Goal: Information Seeking & Learning: Learn about a topic

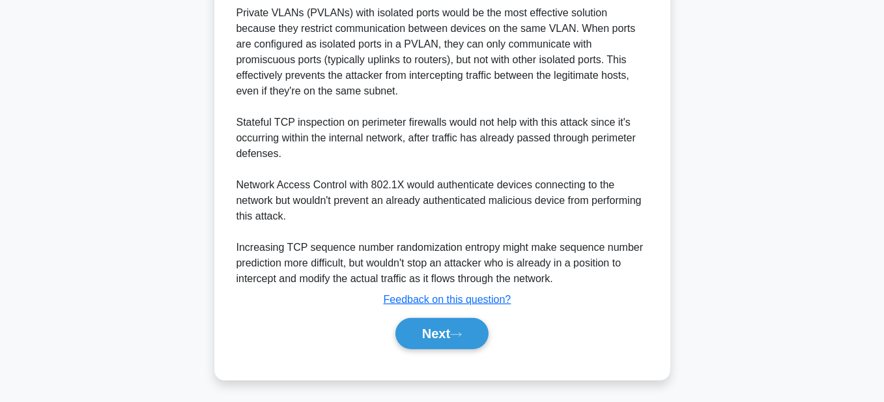
scroll to position [525, 0]
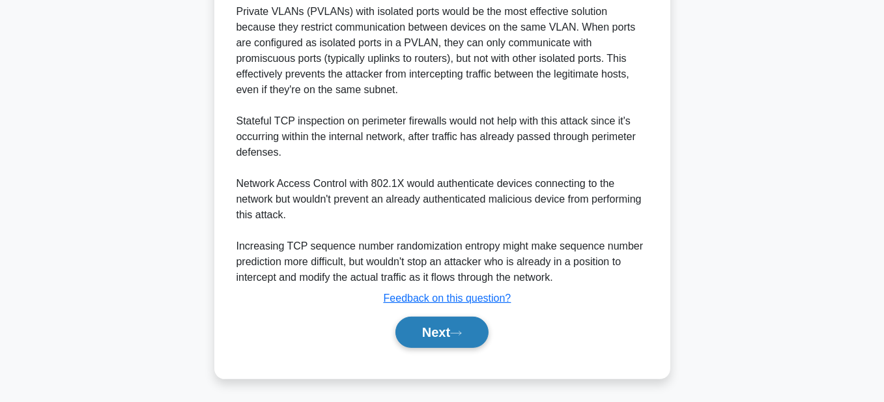
click at [421, 325] on button "Next" at bounding box center [441, 332] width 93 height 31
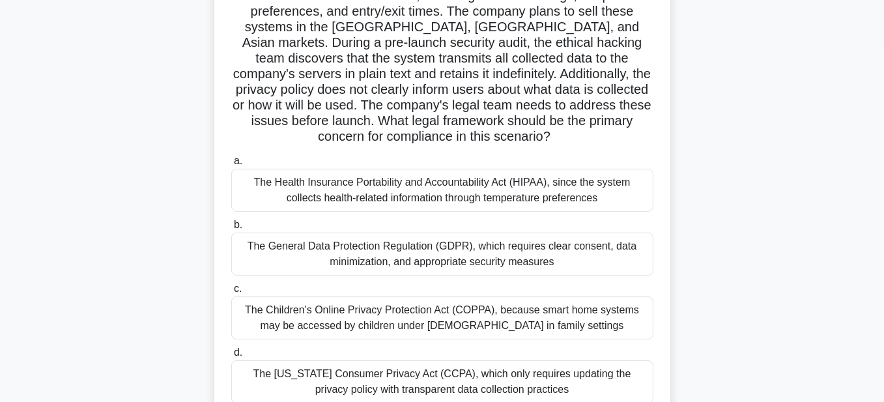
scroll to position [130, 0]
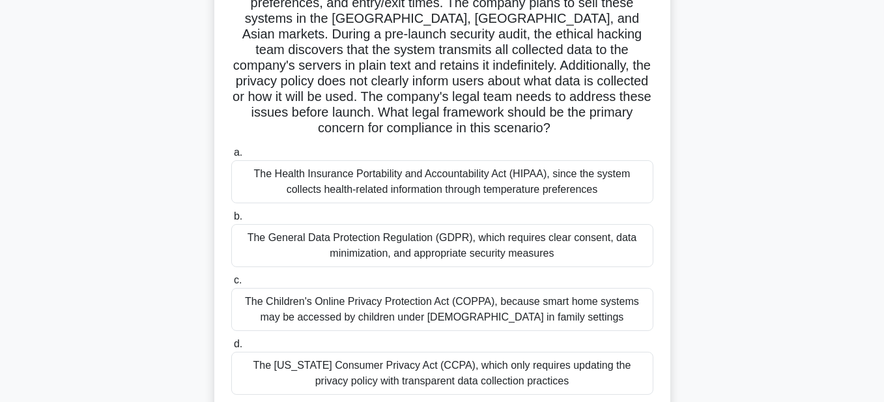
click at [395, 251] on div "The General Data Protection Regulation (GDPR), which requires clear consent, da…" at bounding box center [442, 245] width 422 height 43
click at [231, 221] on input "b. The General Data Protection Regulation (GDPR), which requires clear consent,…" at bounding box center [231, 216] width 0 height 8
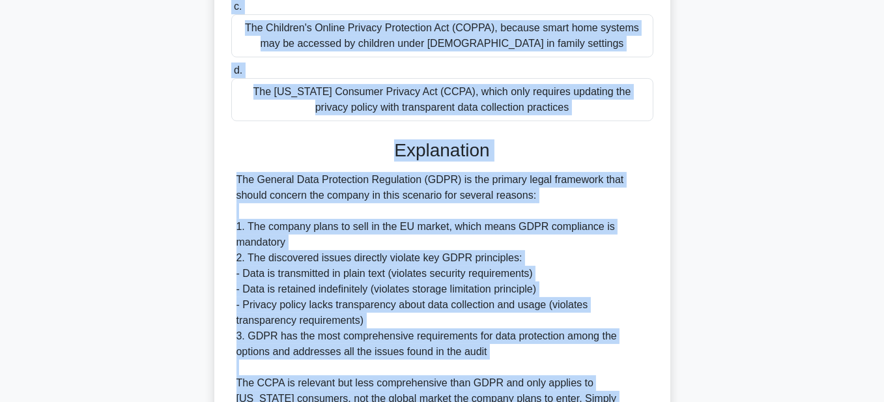
scroll to position [365, 0]
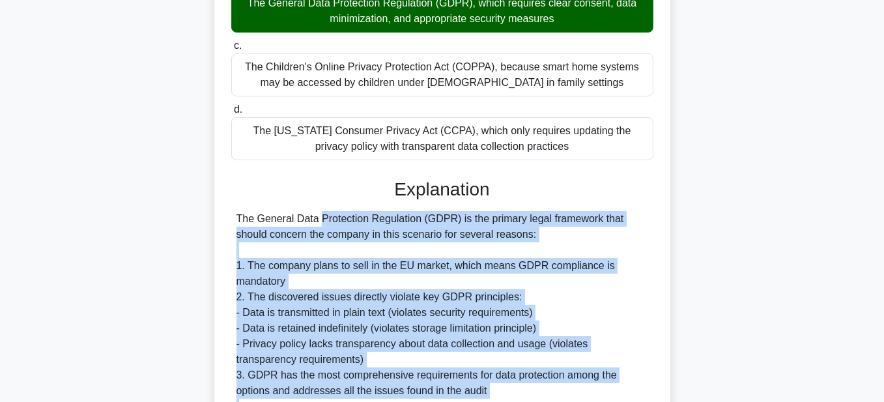
drag, startPoint x: 283, startPoint y: 283, endPoint x: 229, endPoint y: 223, distance: 81.2
click at [229, 223] on div "A global technology company is developing a smart home system that collects var…" at bounding box center [443, 217] width 446 height 1008
copy div "The General Data Protection Regulation (GDPR) is the primary legal framework th…"
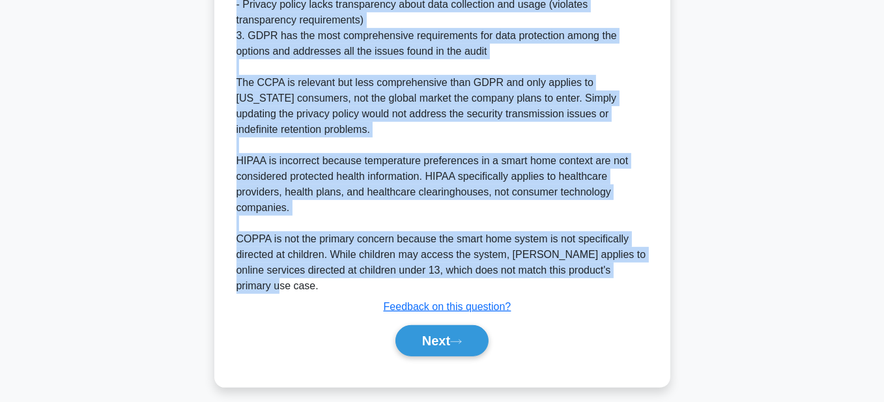
scroll to position [712, 0]
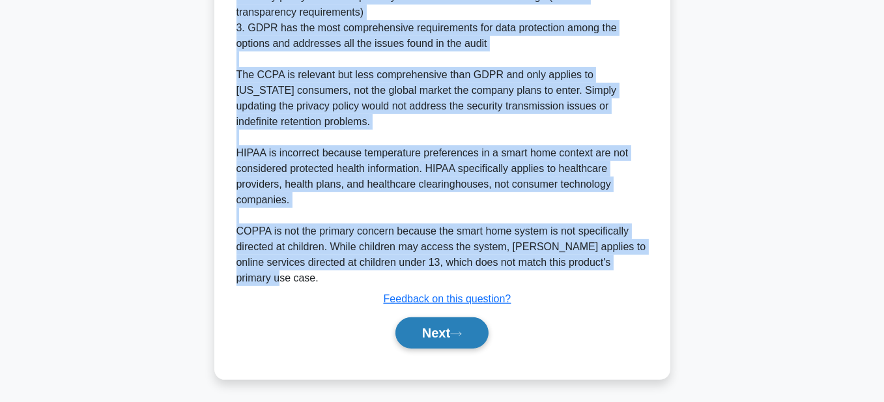
click at [423, 327] on button "Next" at bounding box center [441, 332] width 93 height 31
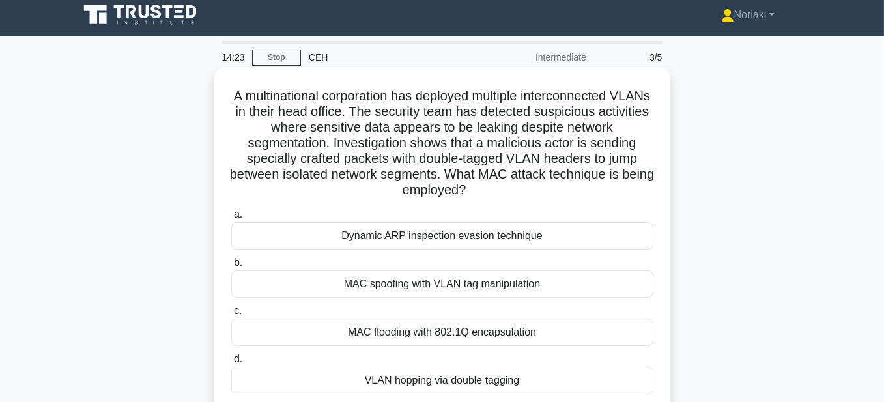
scroll to position [0, 0]
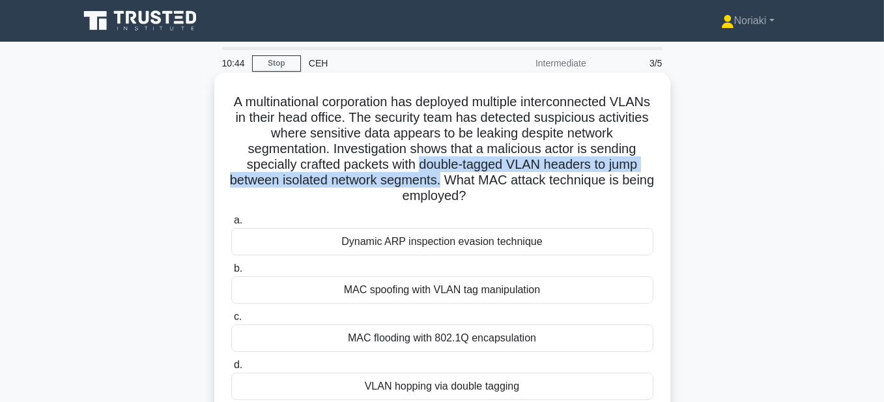
drag, startPoint x: 460, startPoint y: 186, endPoint x: 418, endPoint y: 173, distance: 44.3
click at [418, 173] on h5 "A multinational corporation has deployed multiple interconnected VLANs in their…" at bounding box center [442, 149] width 425 height 111
copy h5 "double-tagged VLAN headers to jump between isolated network segments."
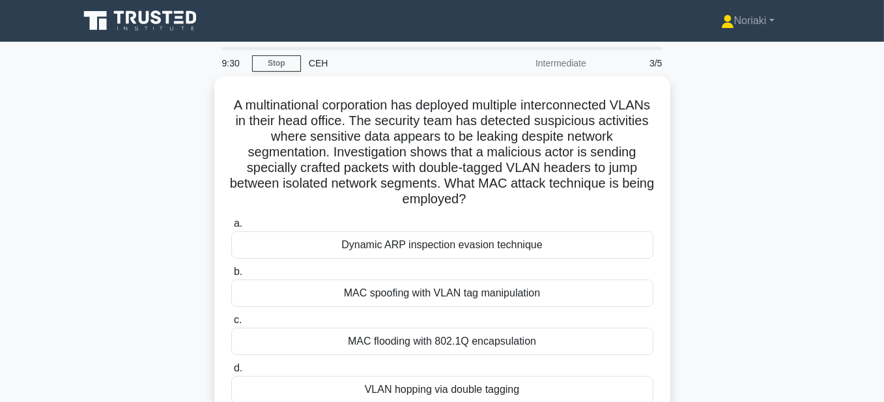
click at [697, 238] on div "A multinational corporation has deployed multiple interconnected VLANs in their…" at bounding box center [442, 267] width 743 height 382
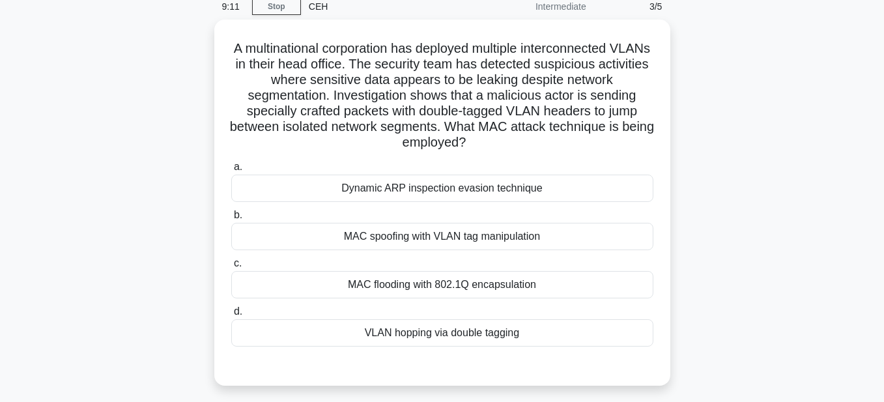
scroll to position [65, 0]
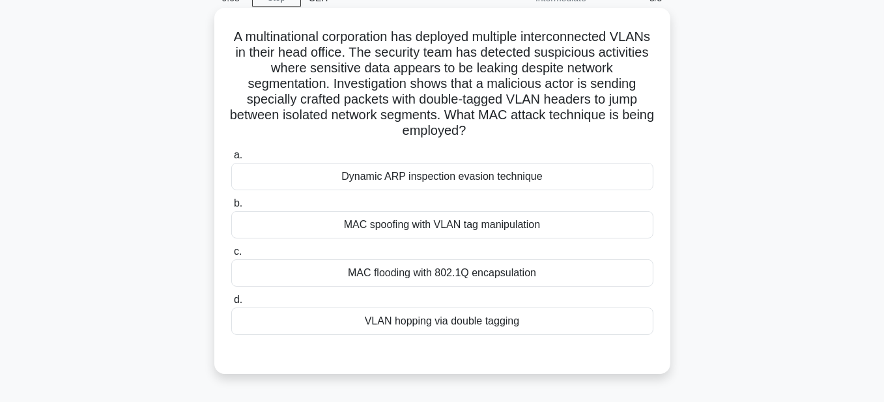
click at [519, 319] on div "VLAN hopping via double tagging" at bounding box center [442, 320] width 422 height 27
click at [231, 304] on input "d. VLAN hopping via double tagging" at bounding box center [231, 300] width 0 height 8
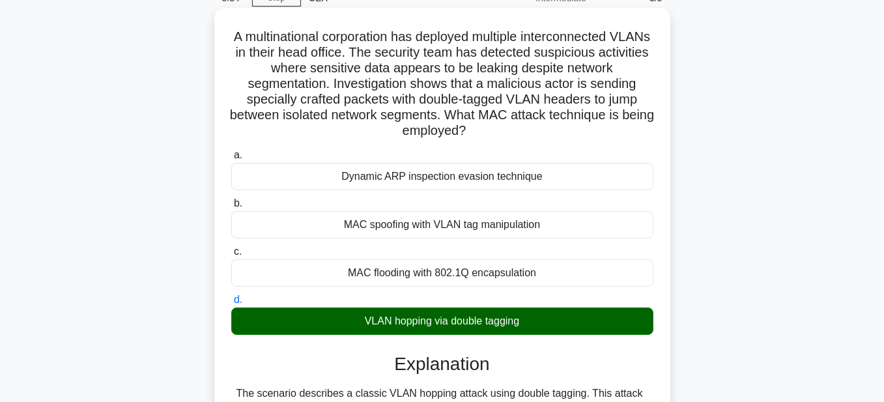
drag, startPoint x: 533, startPoint y: 322, endPoint x: 361, endPoint y: 322, distance: 172.0
click at [361, 322] on div "VLAN hopping via double tagging" at bounding box center [442, 320] width 422 height 27
copy div "VLAN hopping via double tagging"
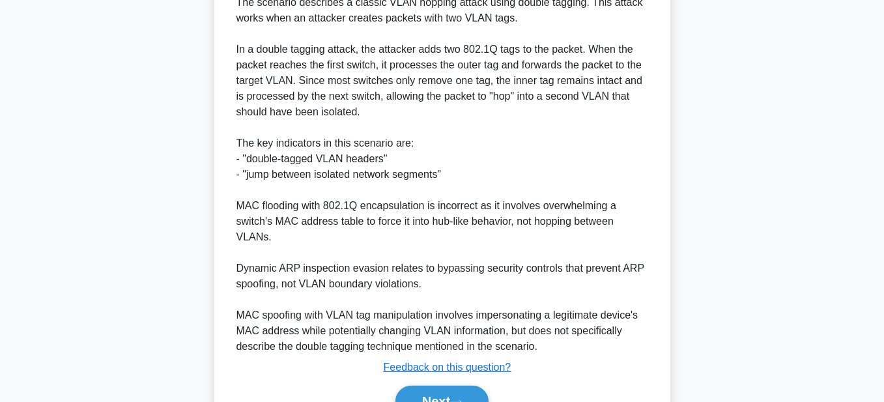
scroll to position [525, 0]
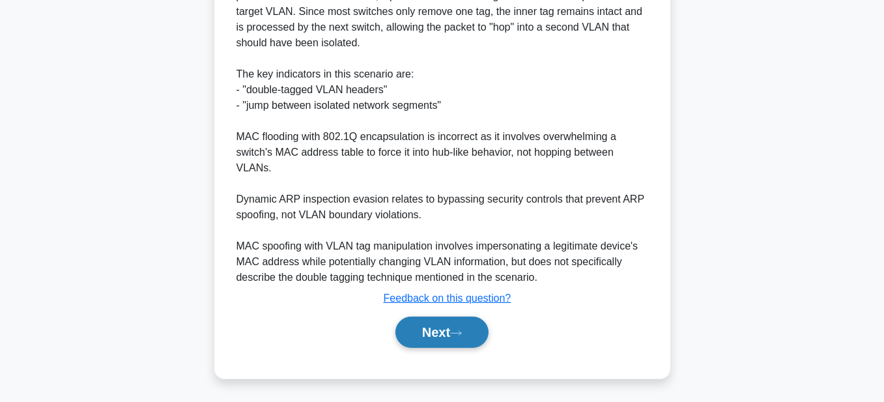
click at [415, 328] on button "Next" at bounding box center [441, 332] width 93 height 31
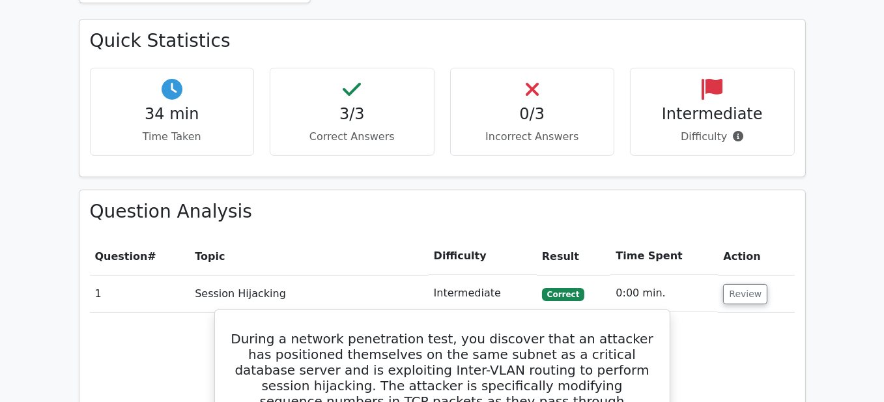
scroll to position [456, 0]
